Goal: Task Accomplishment & Management: Use online tool/utility

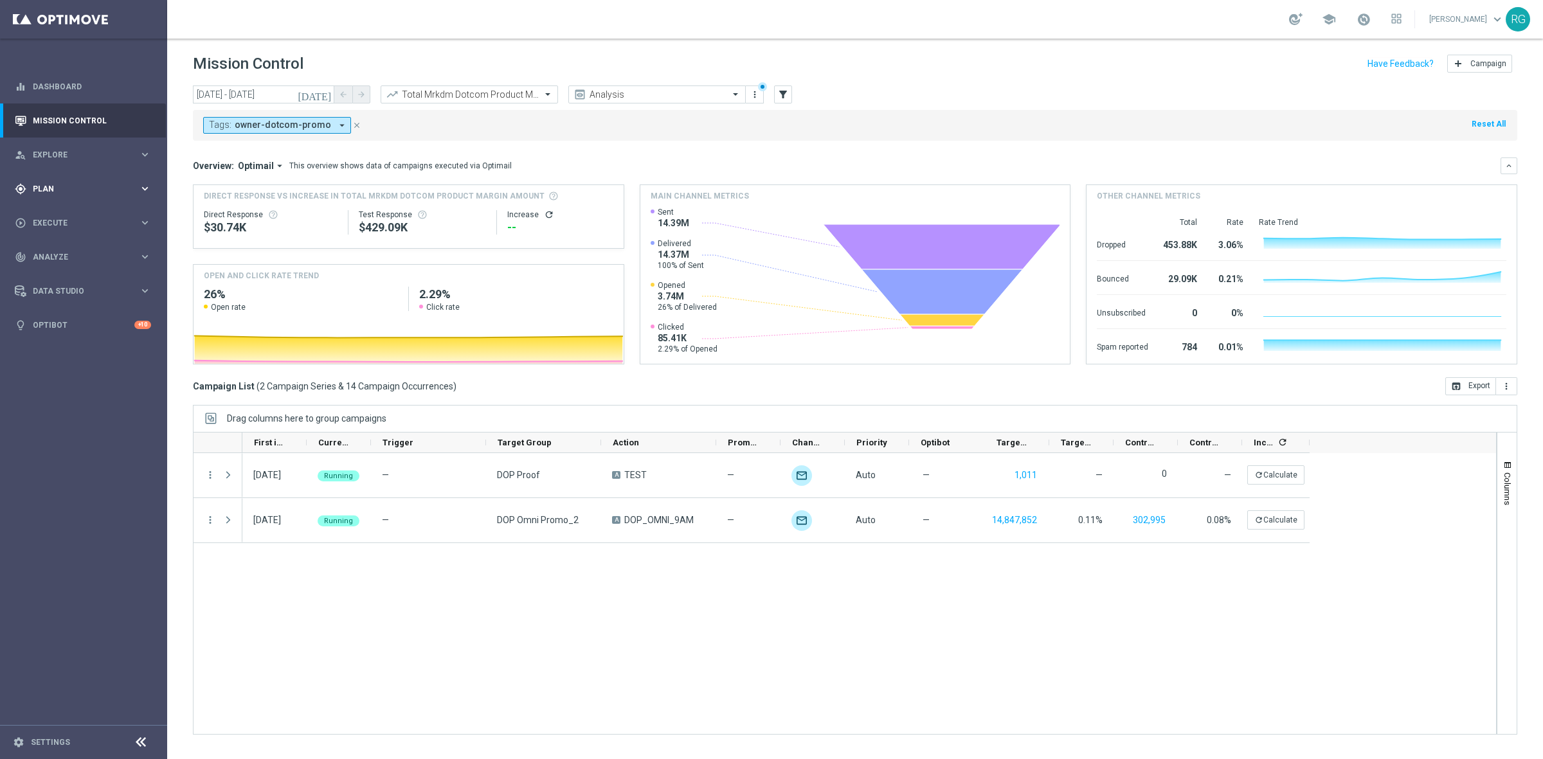
click at [36, 185] on span "Plan" at bounding box center [86, 189] width 106 height 8
click at [46, 210] on link "Target Groups" at bounding box center [83, 215] width 100 height 10
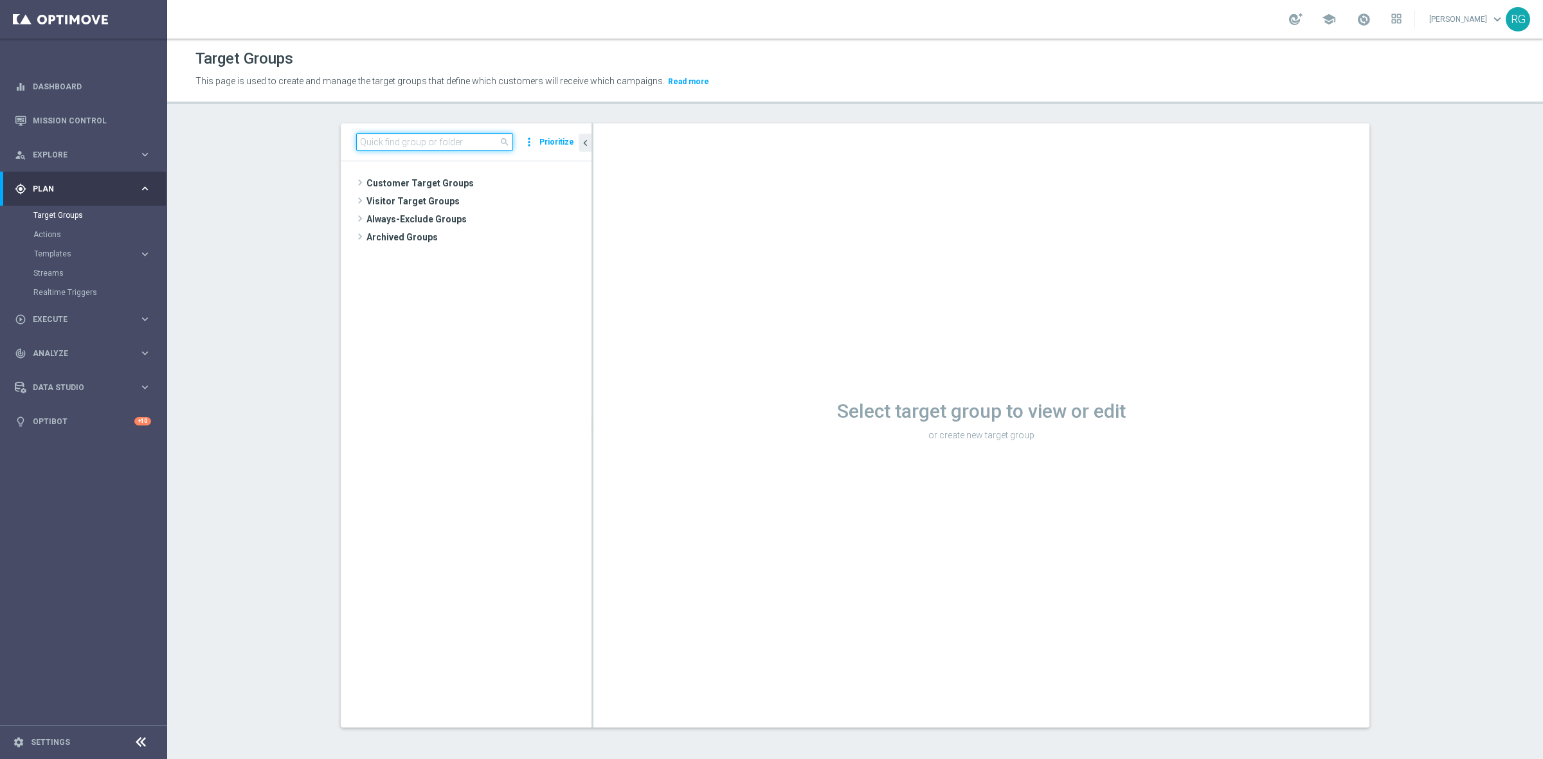
click at [384, 141] on input at bounding box center [434, 142] width 157 height 18
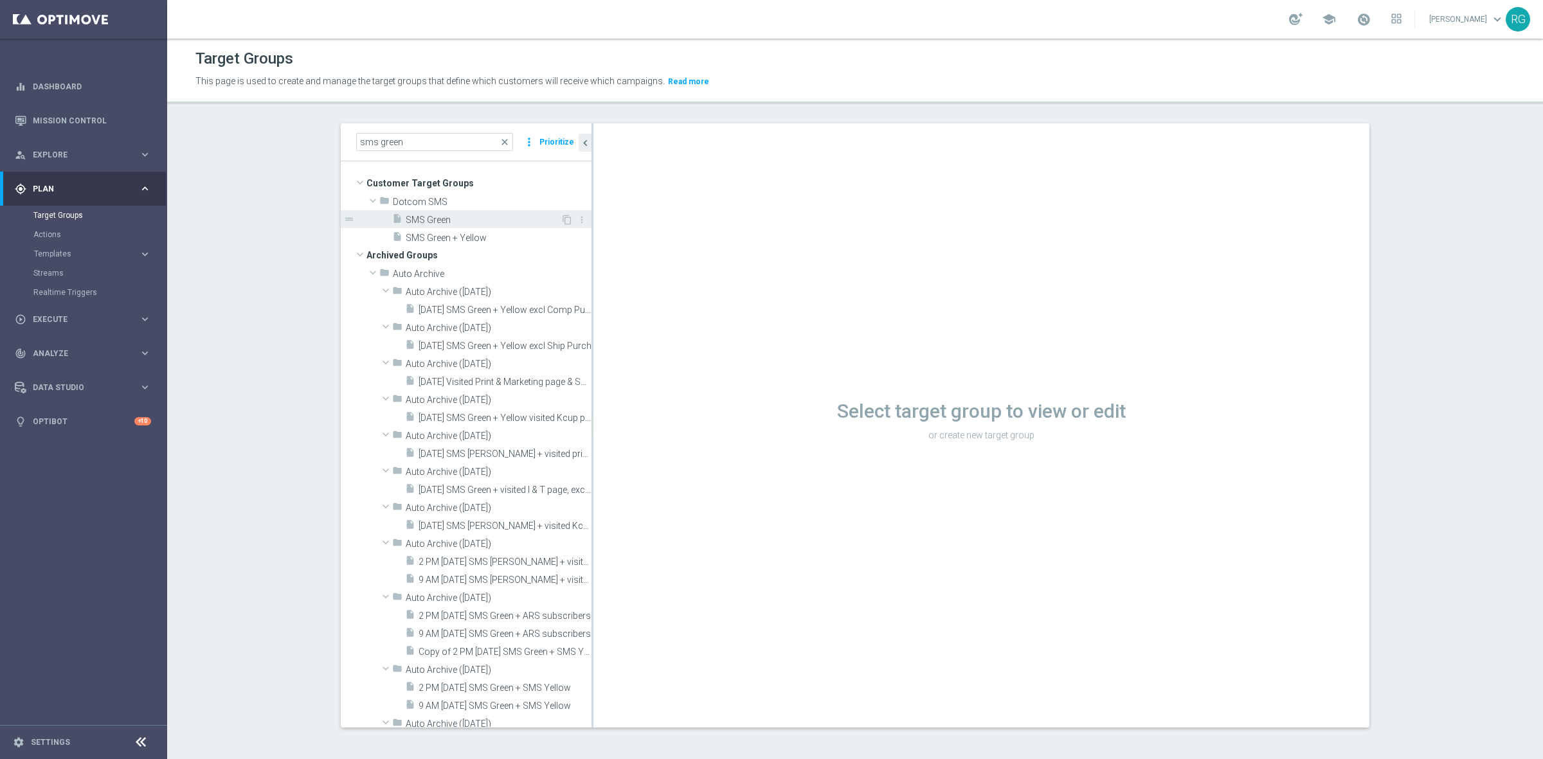
click at [410, 213] on div "insert_drive_file SMS Green" at bounding box center [476, 219] width 168 height 18
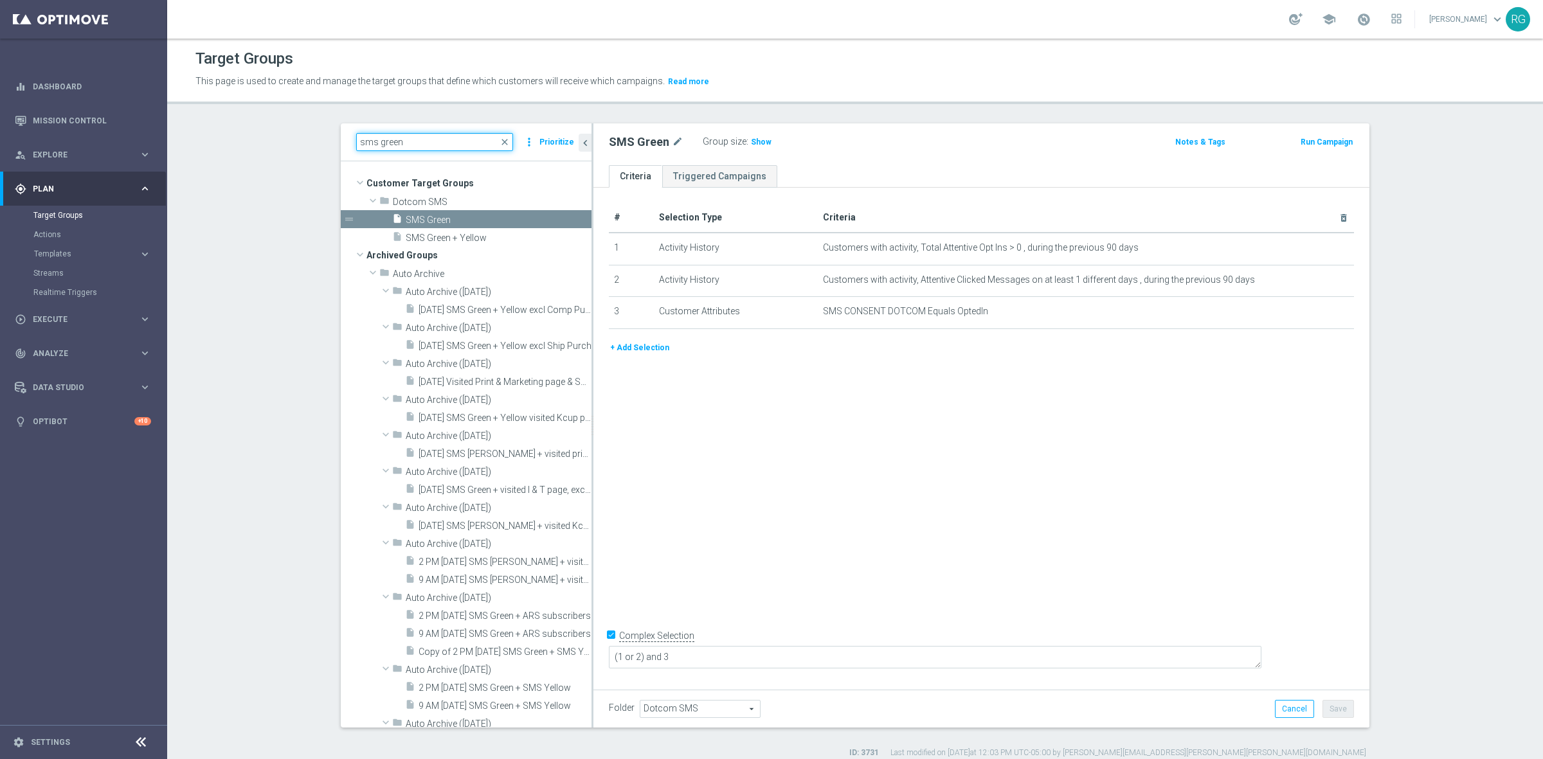
click at [406, 140] on input "sms green" at bounding box center [434, 142] width 157 height 18
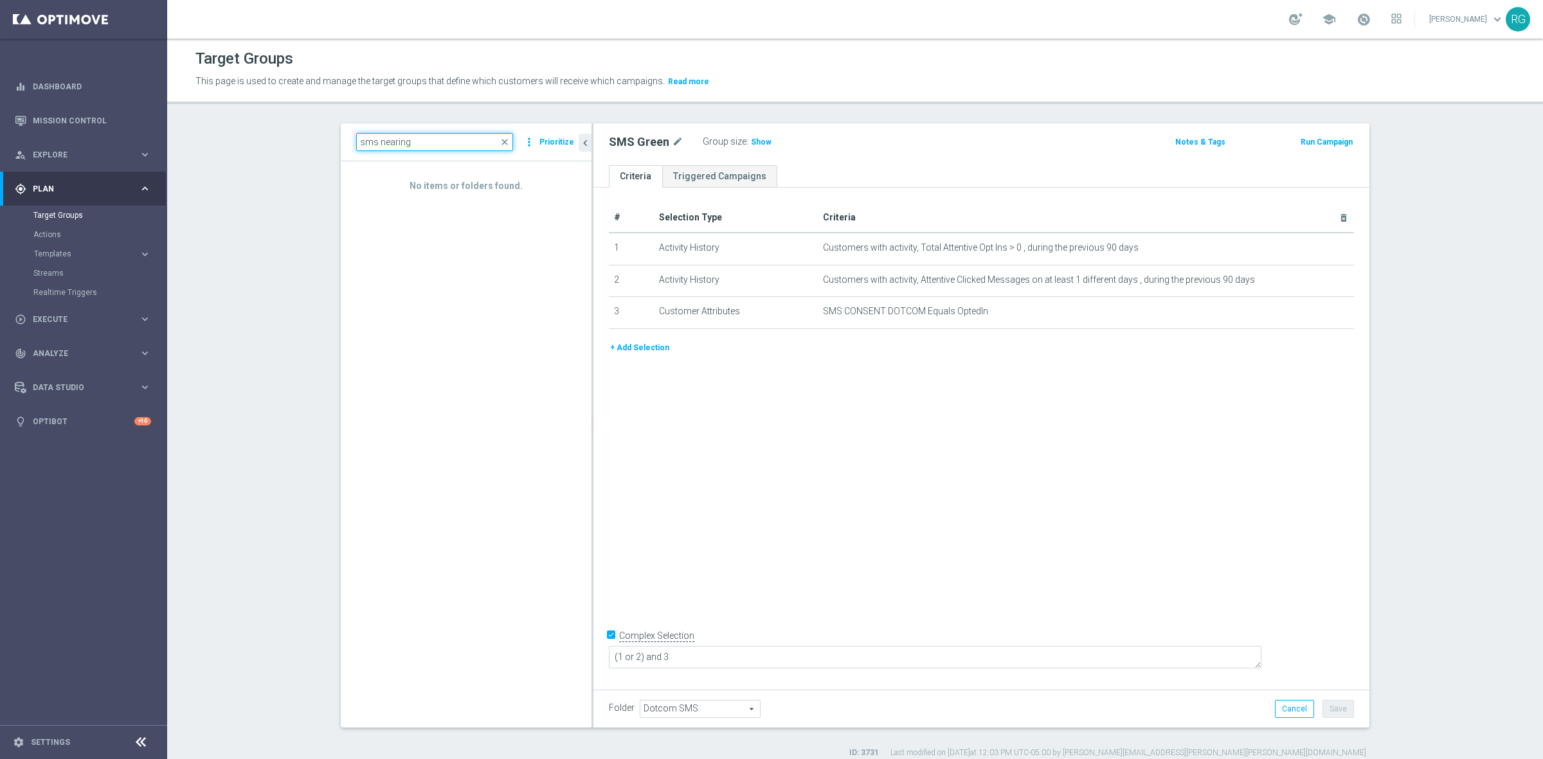
drag, startPoint x: 453, startPoint y: 143, endPoint x: 374, endPoint y: 136, distance: 80.0
click at [374, 136] on input "sms nearing" at bounding box center [434, 142] width 157 height 18
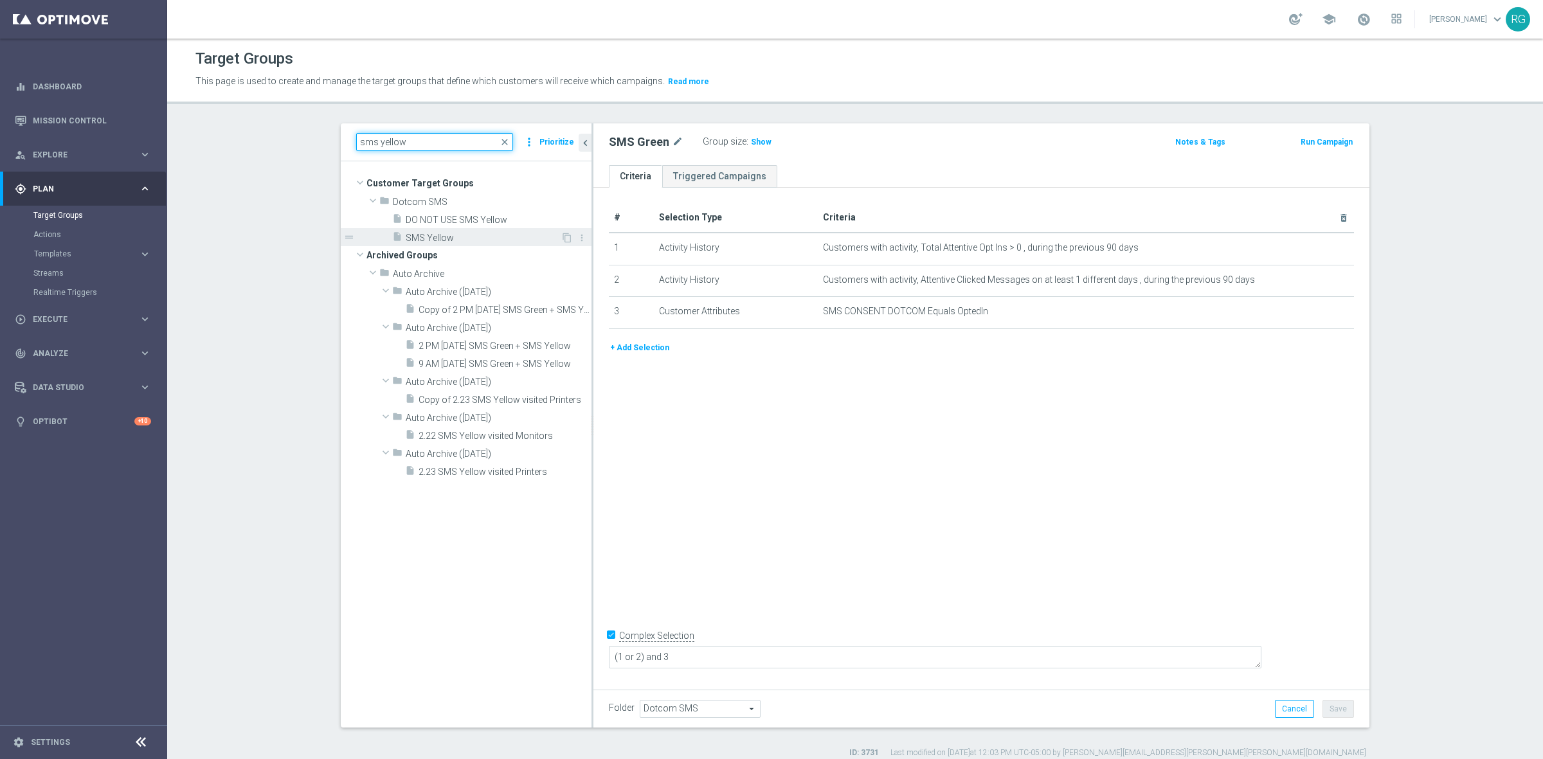
type input "sms yellow"
click at [451, 239] on span "SMS Yellow" at bounding box center [483, 238] width 155 height 11
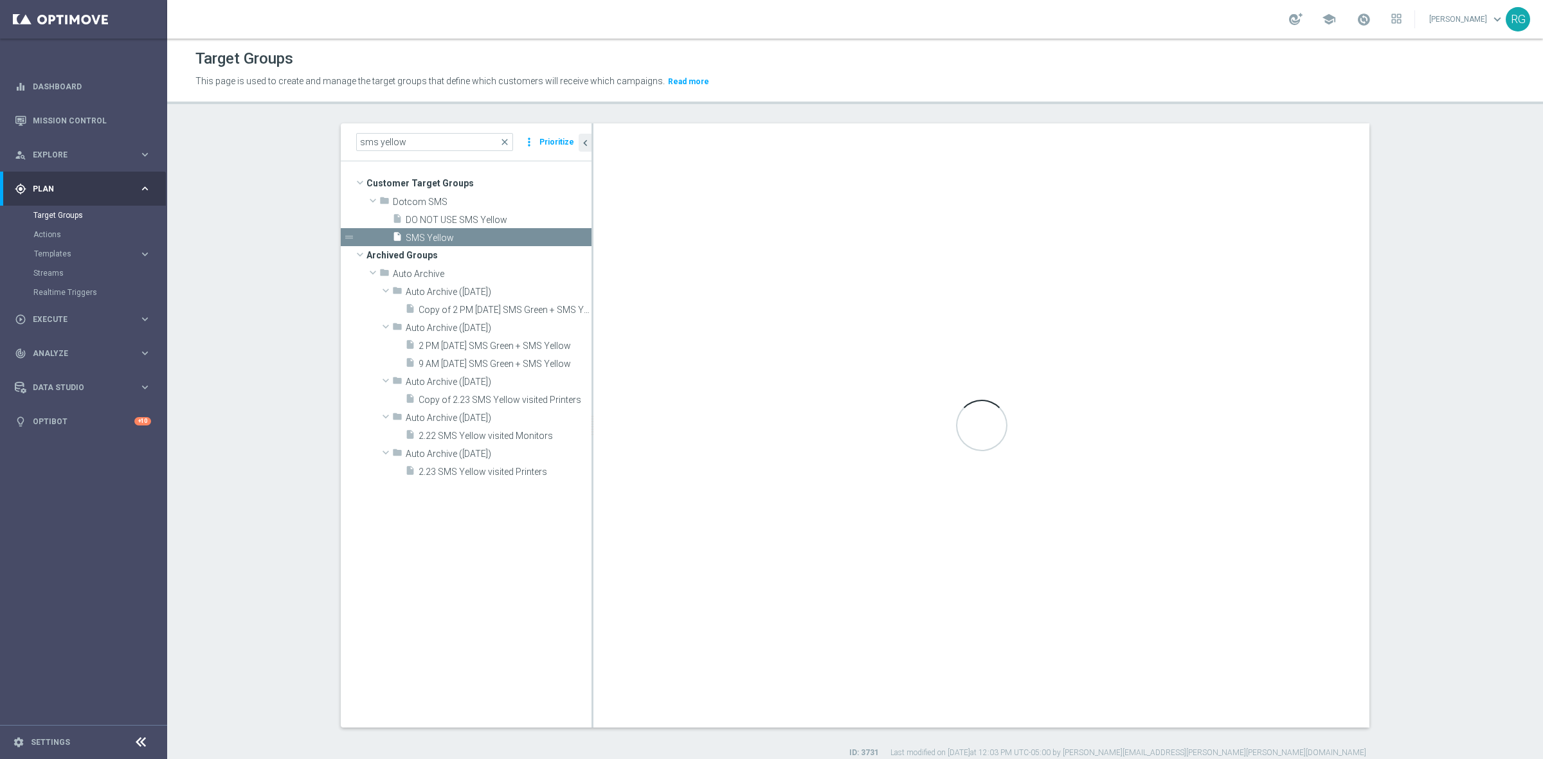
type textarea "(1 or 2) and 3 and 4"
